Goal: Information Seeking & Learning: Understand process/instructions

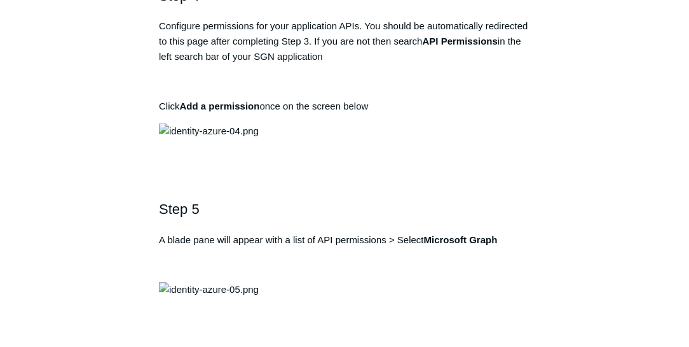
scroll to position [1220, 0]
drag, startPoint x: 432, startPoint y: 64, endPoint x: 347, endPoint y: 62, distance: 84.6
drag, startPoint x: 347, startPoint y: 62, endPoint x: 419, endPoint y: 107, distance: 84.9
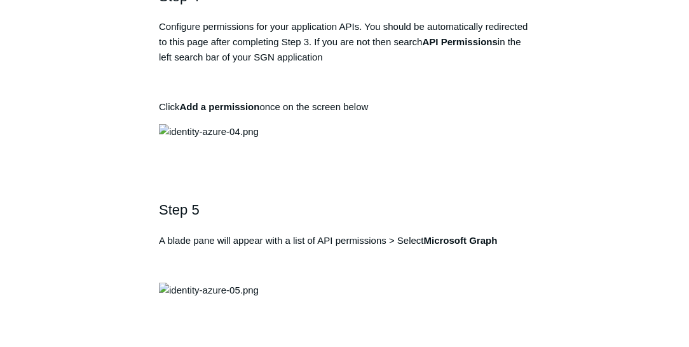
drag, startPoint x: 425, startPoint y: 66, endPoint x: 349, endPoint y: 60, distance: 76.5
drag, startPoint x: 349, startPoint y: 60, endPoint x: 390, endPoint y: 61, distance: 41.3
drag, startPoint x: 430, startPoint y: 64, endPoint x: 348, endPoint y: 62, distance: 81.4
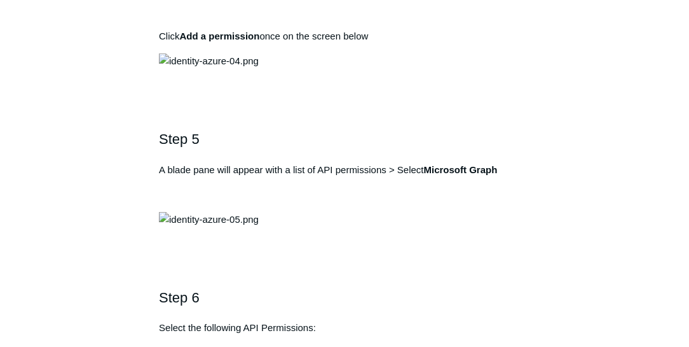
scroll to position [1293, 0]
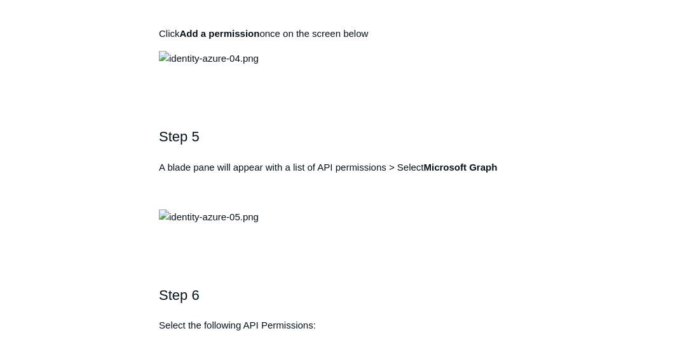
drag, startPoint x: 398, startPoint y: 130, endPoint x: 393, endPoint y: 135, distance: 7.7
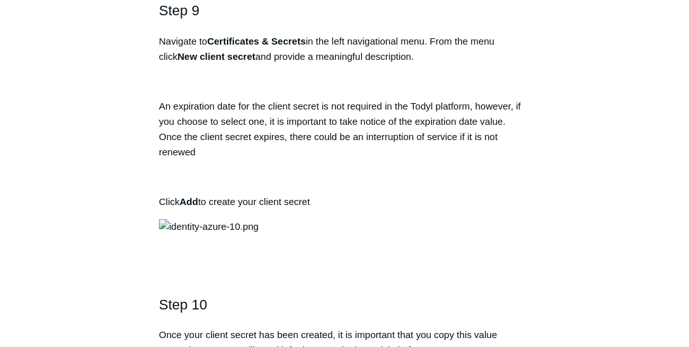
scroll to position [2383, 0]
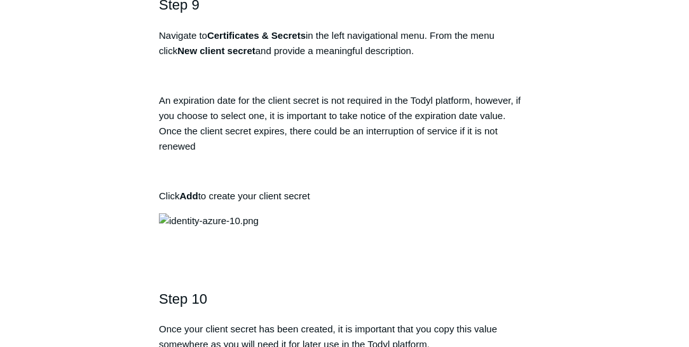
drag, startPoint x: 327, startPoint y: 208, endPoint x: 369, endPoint y: 210, distance: 42.6
drag, startPoint x: 350, startPoint y: 252, endPoint x: 385, endPoint y: 252, distance: 34.3
drag, startPoint x: 331, startPoint y: 212, endPoint x: 454, endPoint y: 214, distance: 123.4
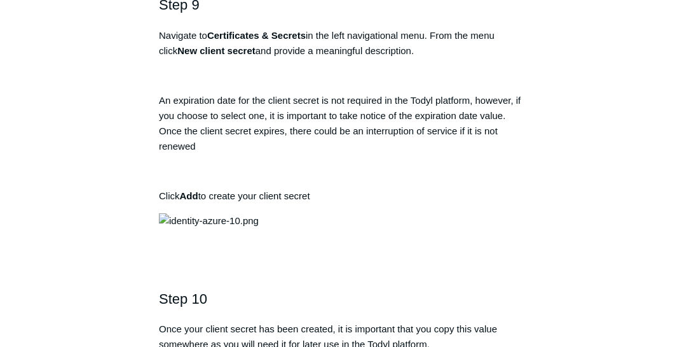
drag, startPoint x: 308, startPoint y: 226, endPoint x: 417, endPoint y: 237, distance: 109.9
drag, startPoint x: 183, startPoint y: 209, endPoint x: 275, endPoint y: 216, distance: 91.9
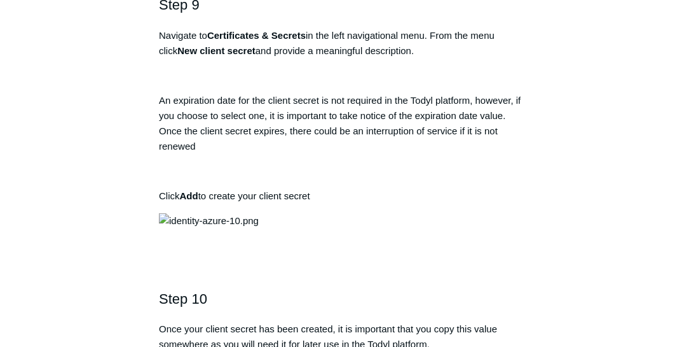
drag, startPoint x: 189, startPoint y: 256, endPoint x: 275, endPoint y: 256, distance: 86.5
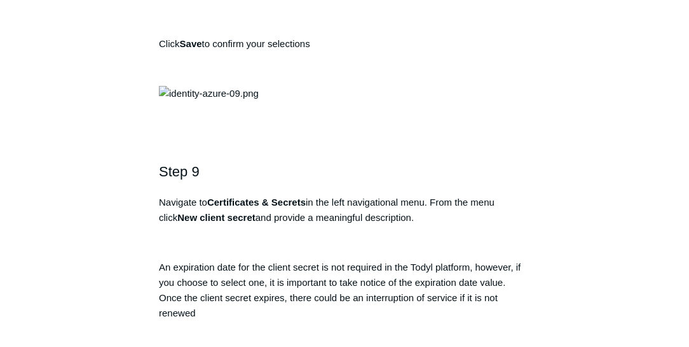
scroll to position [2201, 0]
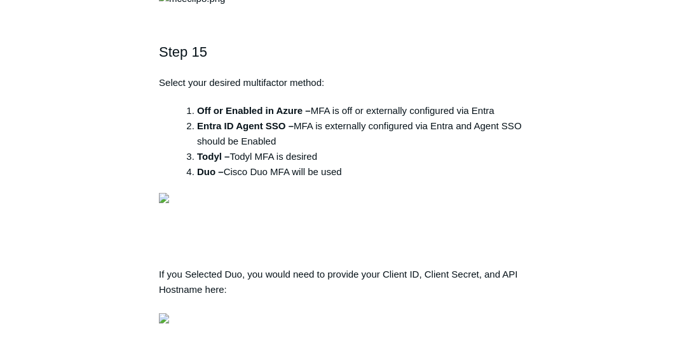
scroll to position [3763, 0]
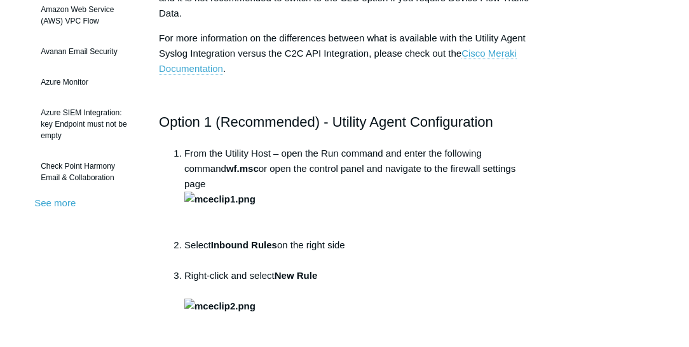
scroll to position [363, 0]
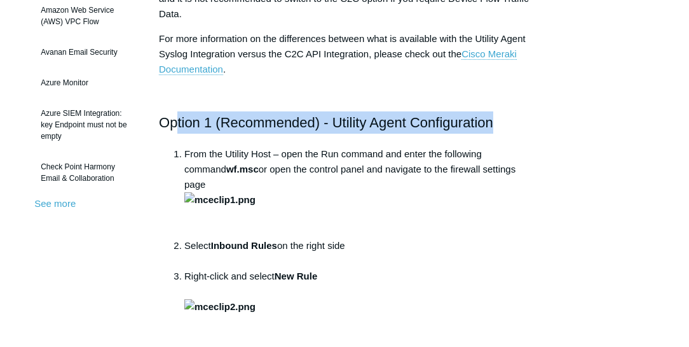
drag, startPoint x: 178, startPoint y: 116, endPoint x: 507, endPoint y: 107, distance: 329.5
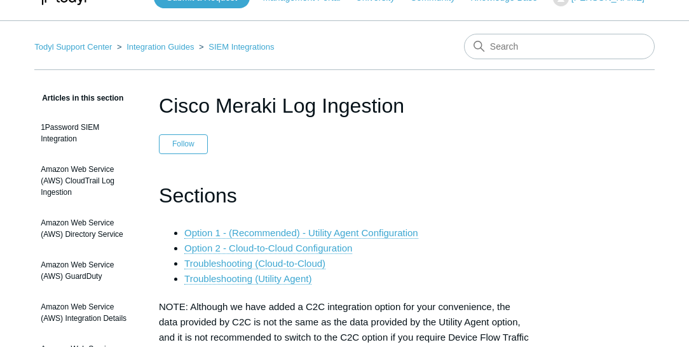
scroll to position [0, 0]
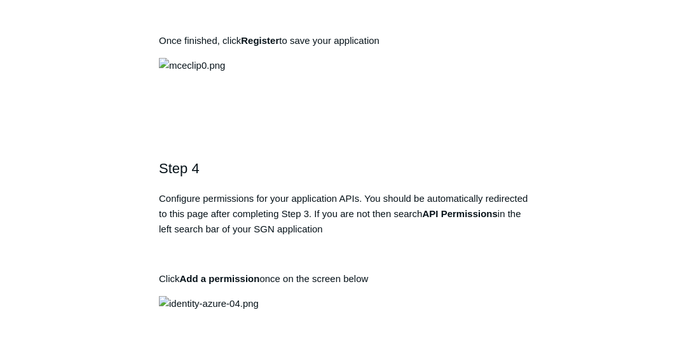
scroll to position [1054, 0]
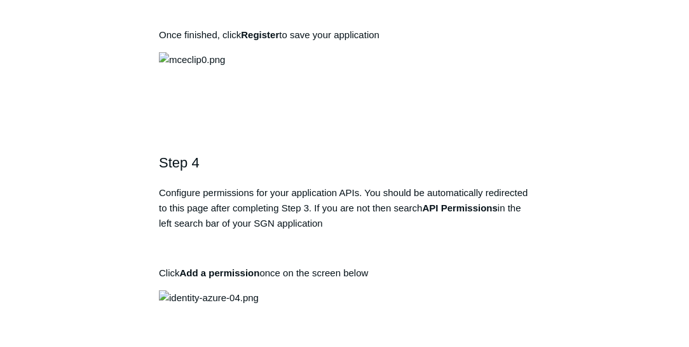
drag, startPoint x: 430, startPoint y: 231, endPoint x: 348, endPoint y: 226, distance: 81.6
copy strong "Todyl SGN Identity"
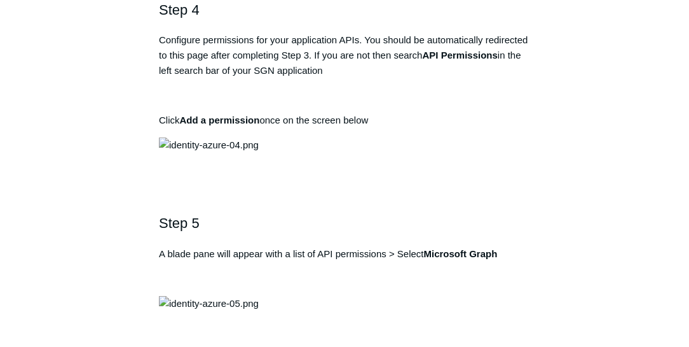
scroll to position [1017, 0]
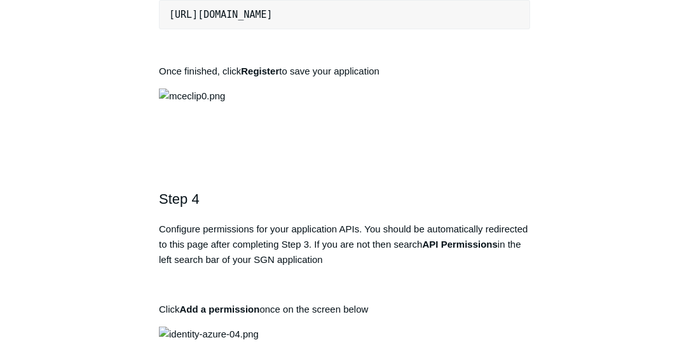
copy strong "Todyl SGN Identity"
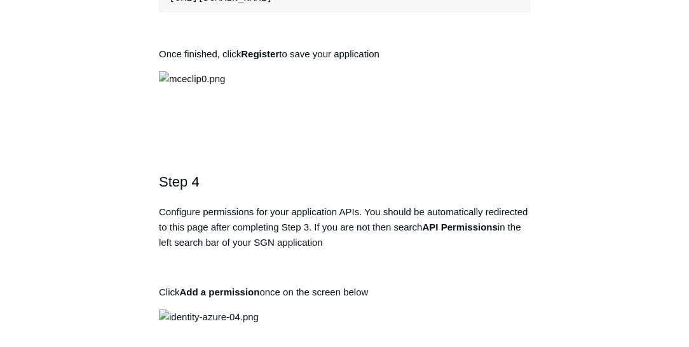
scroll to position [1090, 0]
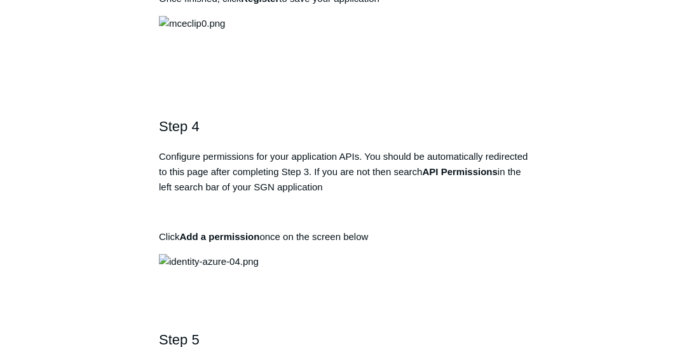
drag, startPoint x: 195, startPoint y: 197, endPoint x: 411, endPoint y: 193, distance: 216.3
drag, startPoint x: 393, startPoint y: 277, endPoint x: 164, endPoint y: 273, distance: 229.0
copy pre "[URL][DOMAIN_NAME]"
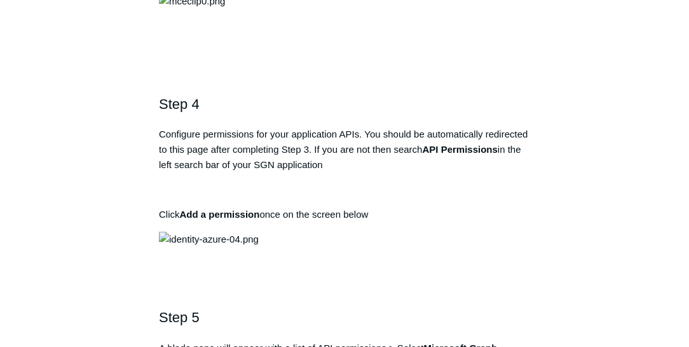
scroll to position [1126, 0]
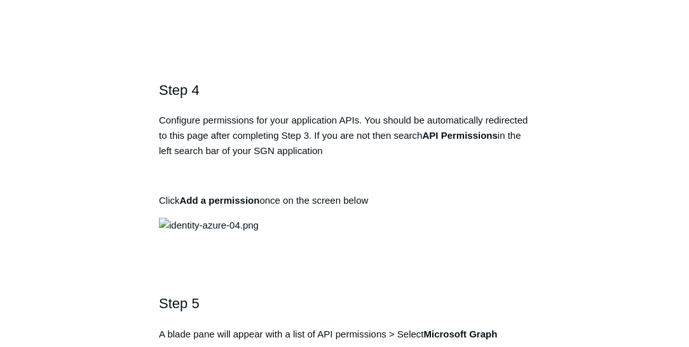
drag, startPoint x: 402, startPoint y: 152, endPoint x: 439, endPoint y: 165, distance: 39.6
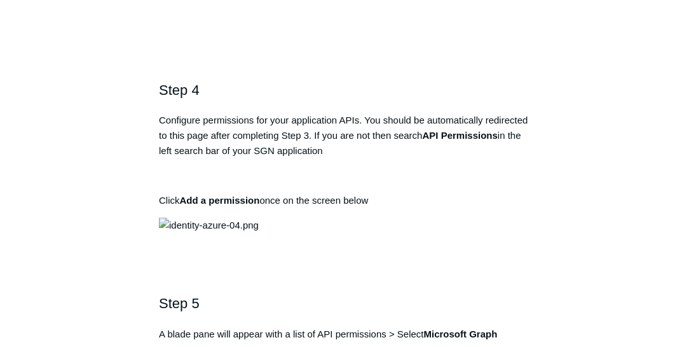
drag, startPoint x: 431, startPoint y: 157, endPoint x: 350, endPoint y: 159, distance: 80.1
drag, startPoint x: 350, startPoint y: 159, endPoint x: 445, endPoint y: 160, distance: 94.8
drag, startPoint x: 445, startPoint y: 160, endPoint x: 349, endPoint y: 156, distance: 96.1
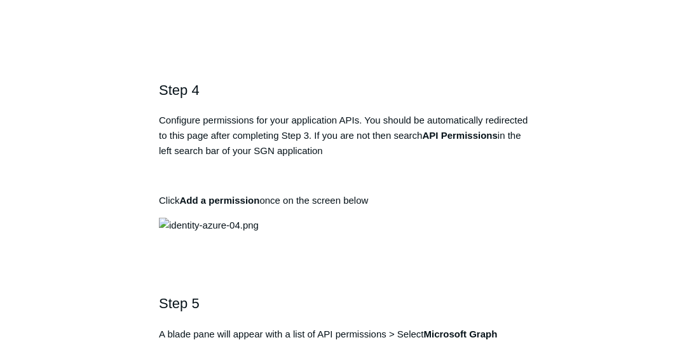
copy strong "Todyl SGN Identity"
drag, startPoint x: 382, startPoint y: 244, endPoint x: 153, endPoint y: 246, distance: 228.9
copy pre "[URL][DOMAIN_NAME]"
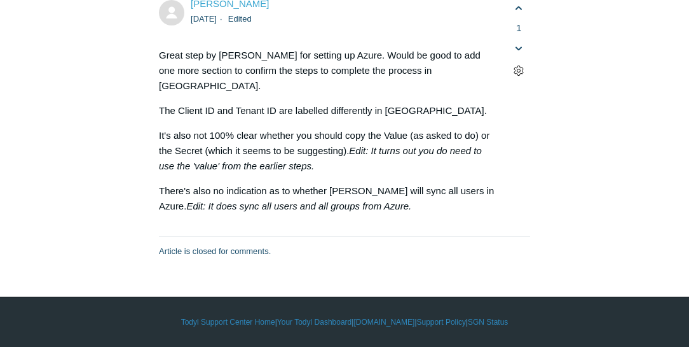
scroll to position [7340, 0]
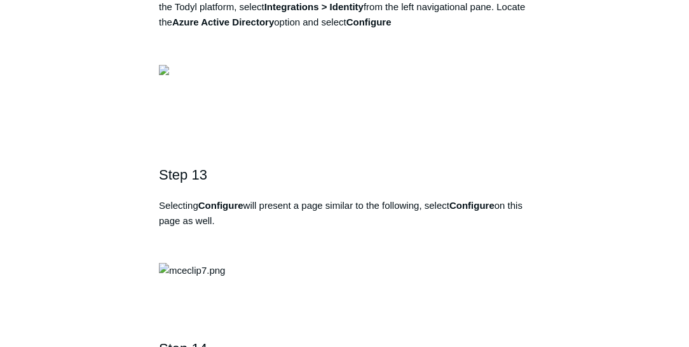
scroll to position [3218, 0]
